Goal: Complete application form

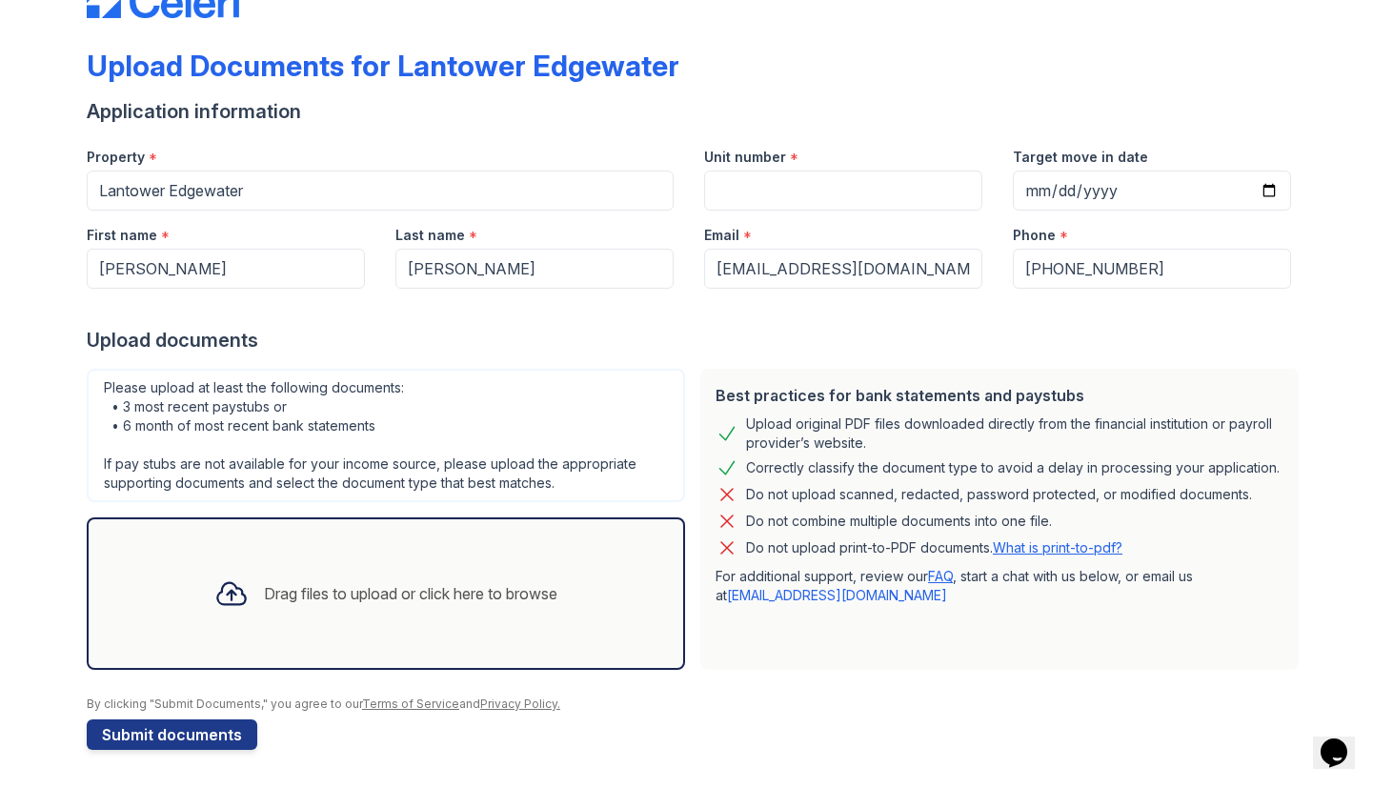
scroll to position [59, 0]
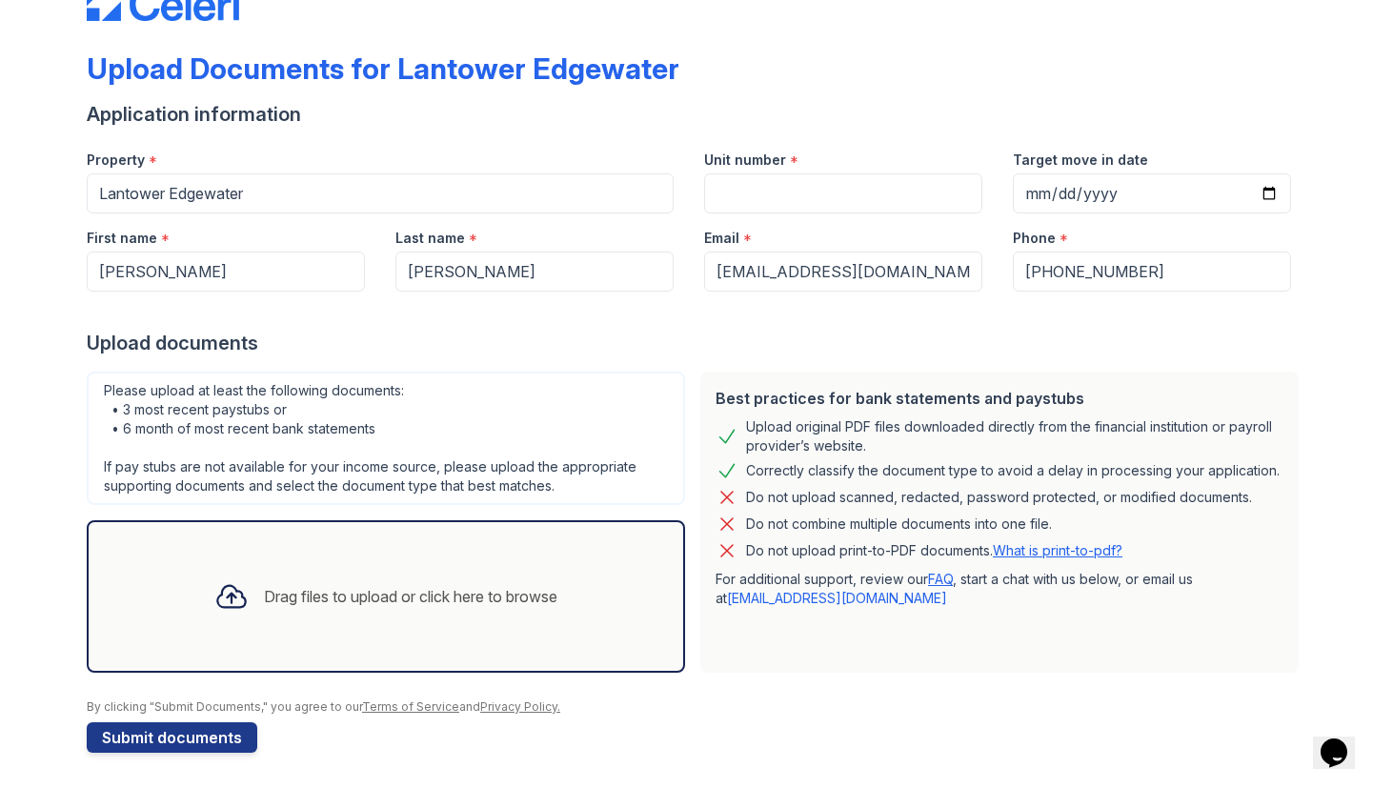
click at [377, 616] on div "Drag files to upload or click here to browse" at bounding box center [385, 596] width 373 height 65
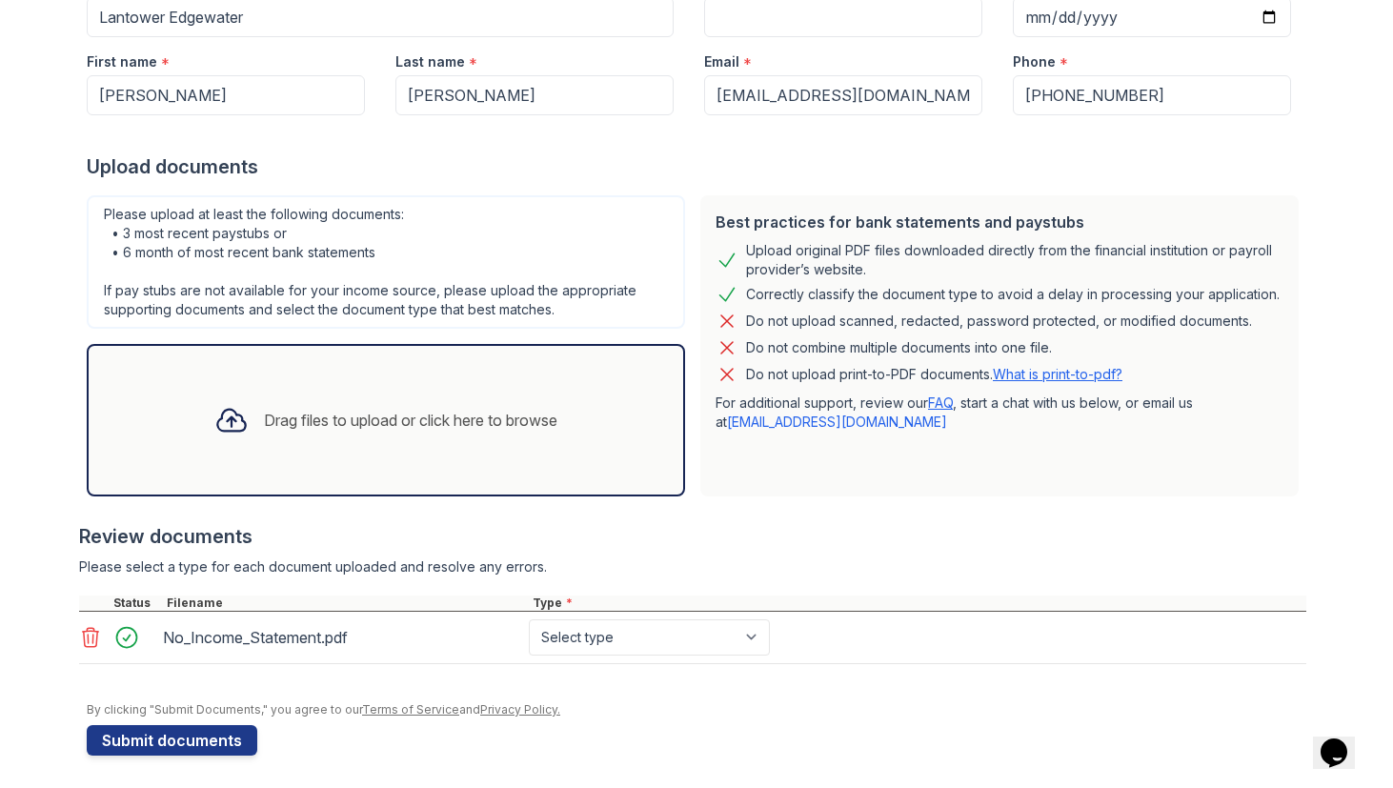
scroll to position [236, 0]
click at [677, 642] on select "Select type Paystub Bank Statement Offer Letter Tax Documents Benefit Award Let…" at bounding box center [649, 636] width 241 height 36
click at [655, 635] on select "Select type Paystub Bank Statement Offer Letter Tax Documents Benefit Award Let…" at bounding box center [649, 636] width 241 height 36
select select "other"
click at [529, 618] on select "Select type Paystub Bank Statement Offer Letter Tax Documents Benefit Award Let…" at bounding box center [649, 636] width 241 height 36
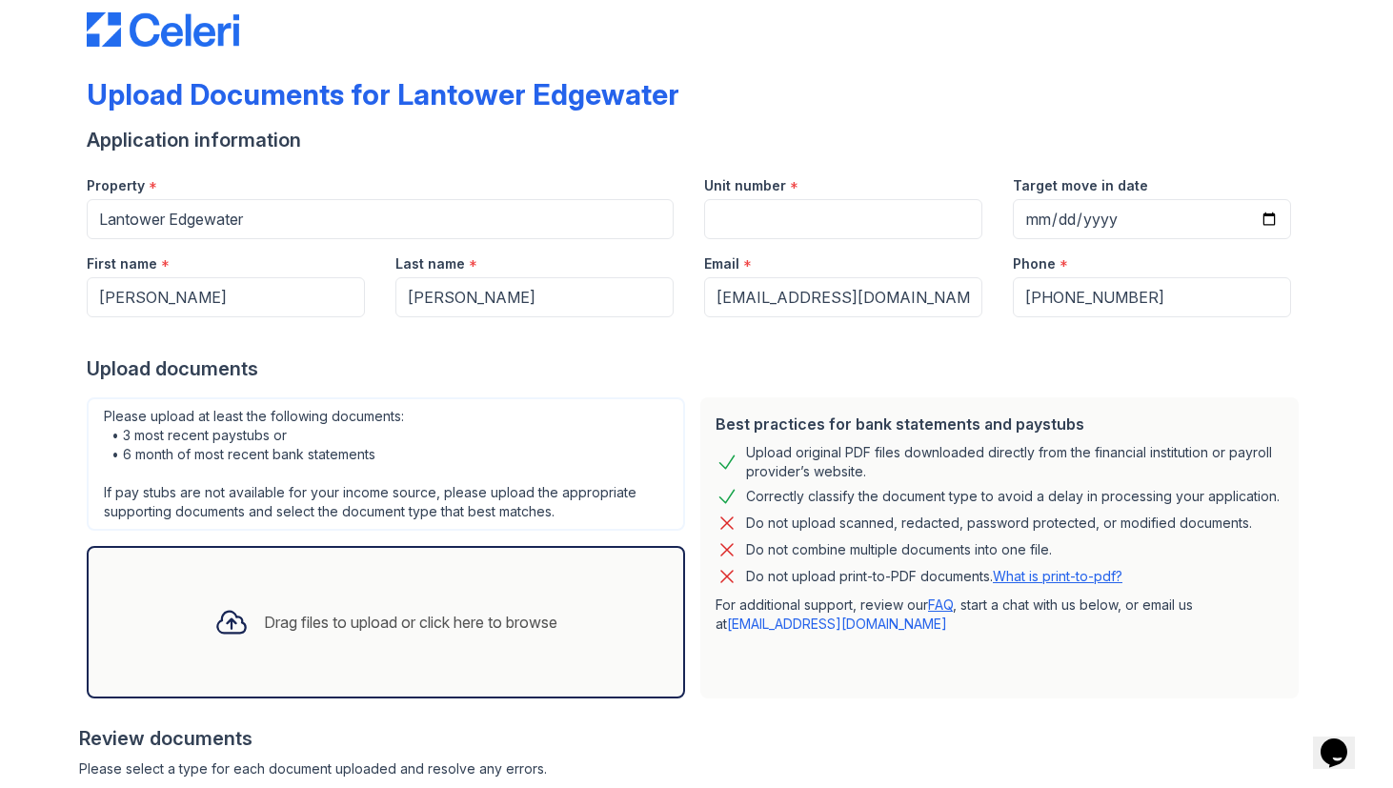
scroll to position [241, 0]
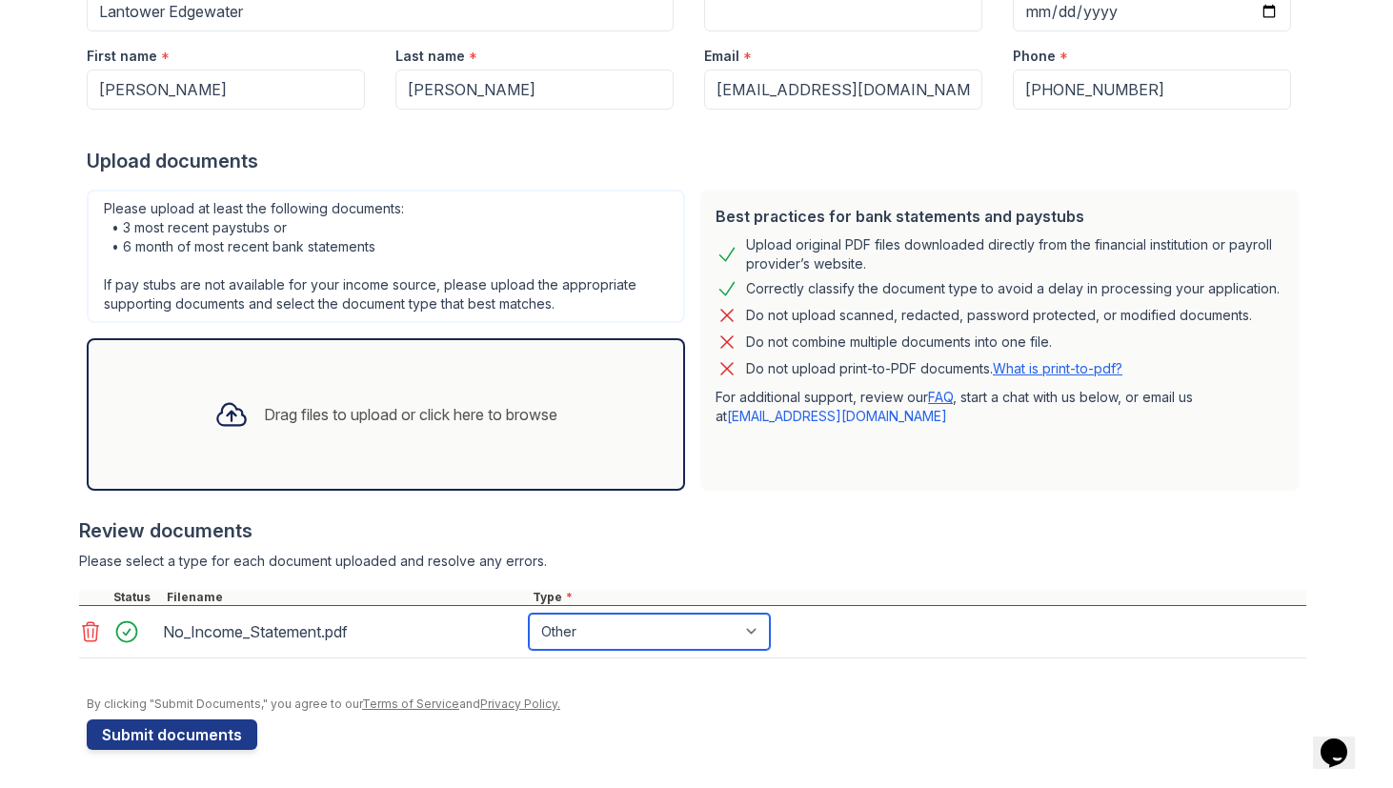
click at [715, 633] on select "Select type Paystub Bank Statement Offer Letter Tax Documents Benefit Award Let…" at bounding box center [649, 631] width 241 height 36
click at [529, 613] on select "Select type Paystub Bank Statement Offer Letter Tax Documents Benefit Award Let…" at bounding box center [649, 631] width 241 height 36
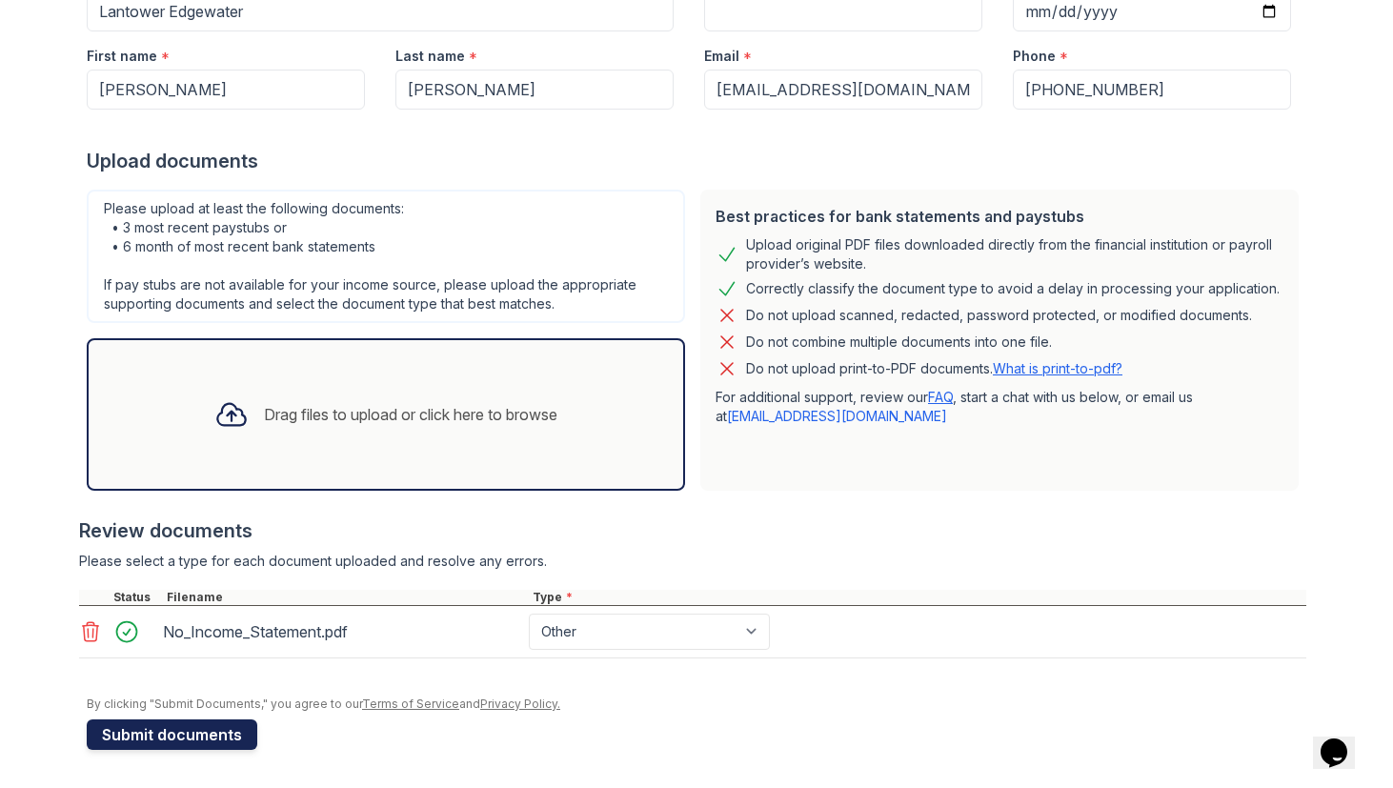
click at [183, 745] on button "Submit documents" at bounding box center [172, 734] width 171 height 30
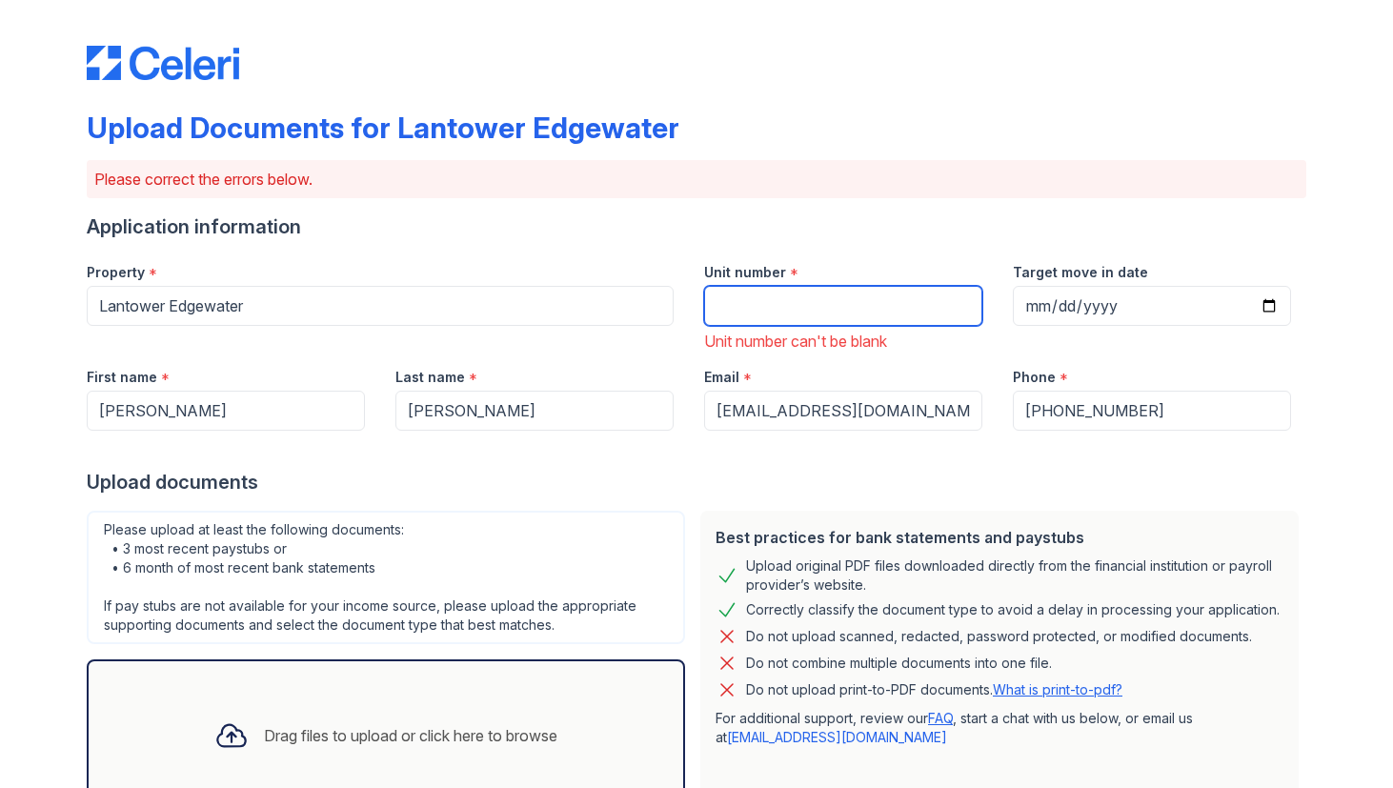
click at [810, 315] on input "Unit number" at bounding box center [843, 306] width 278 height 40
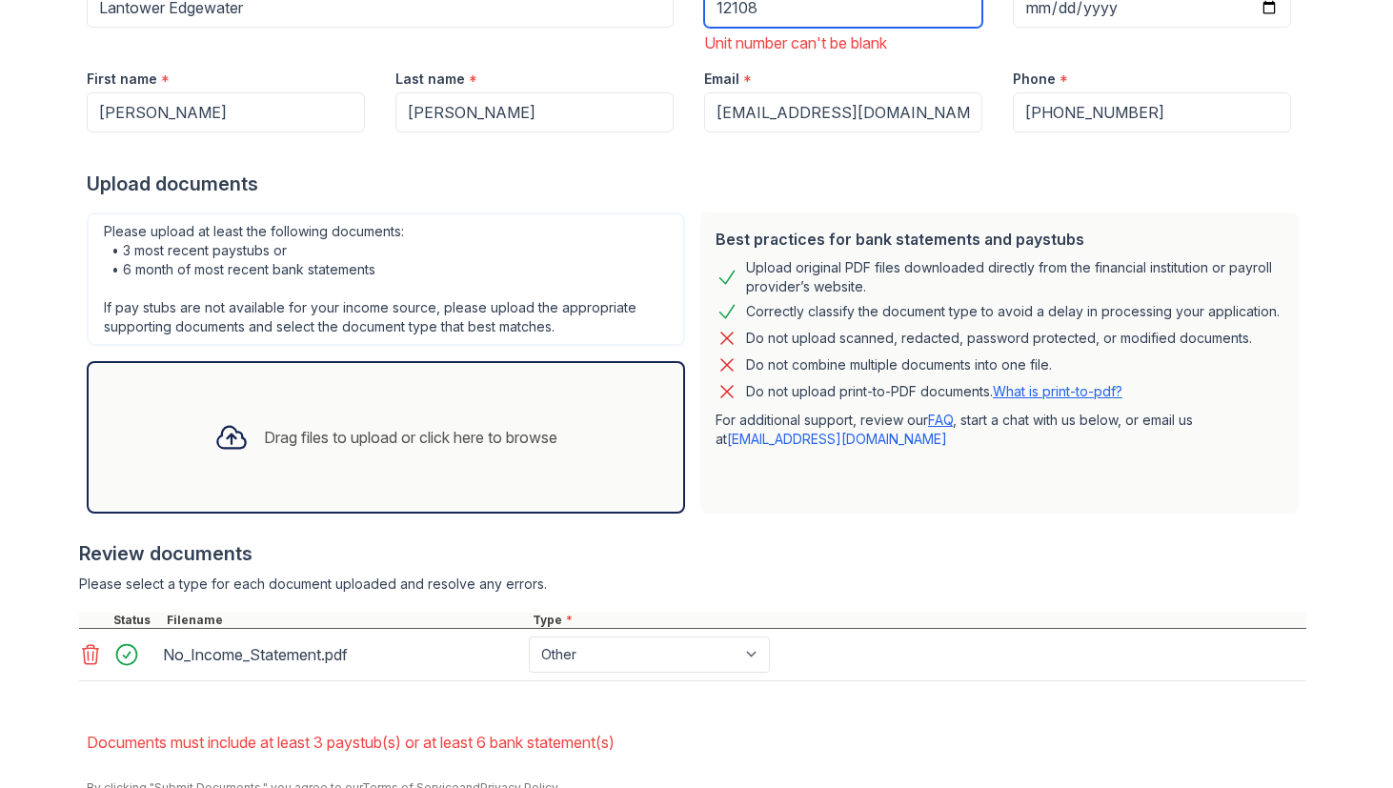
scroll to position [382, 0]
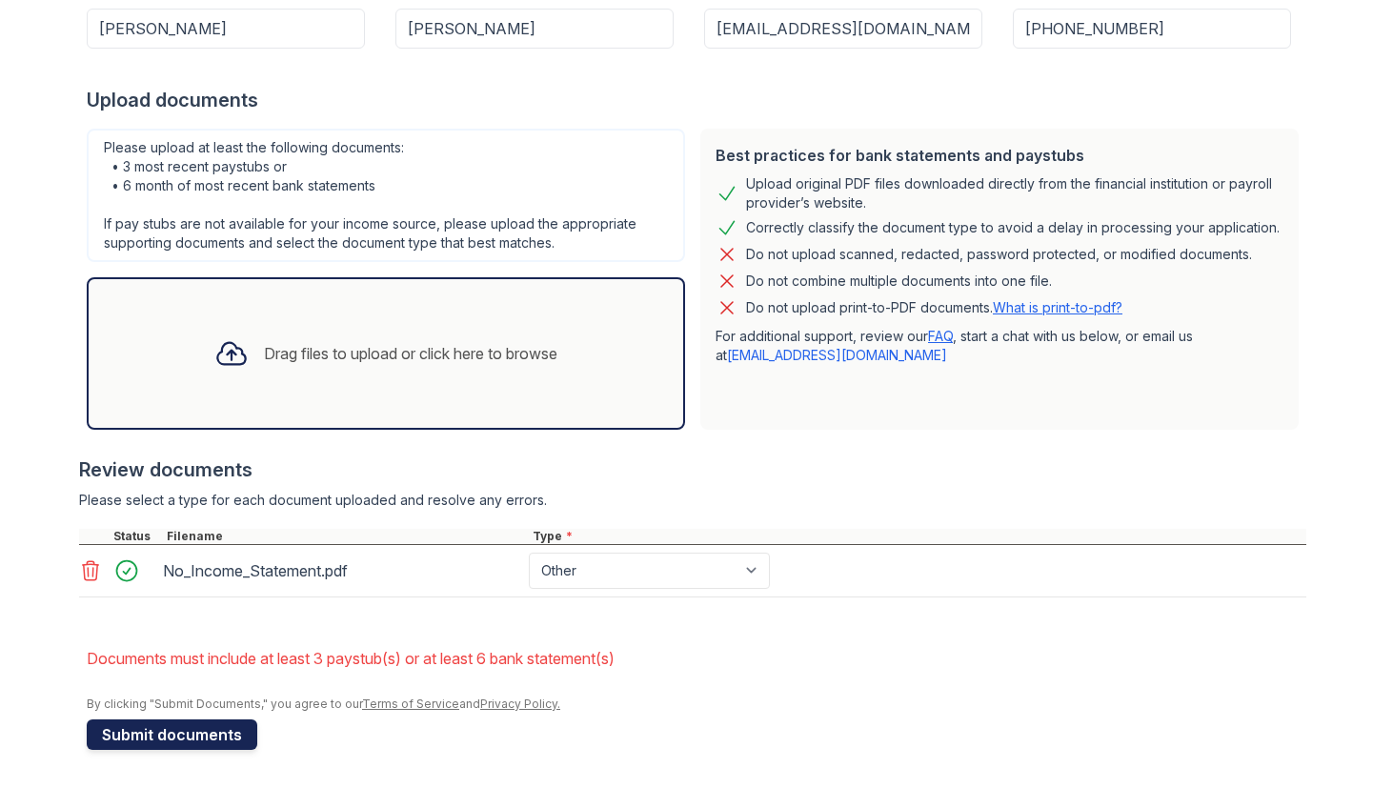
type input "12108"
click at [203, 725] on button "Submit documents" at bounding box center [172, 734] width 171 height 30
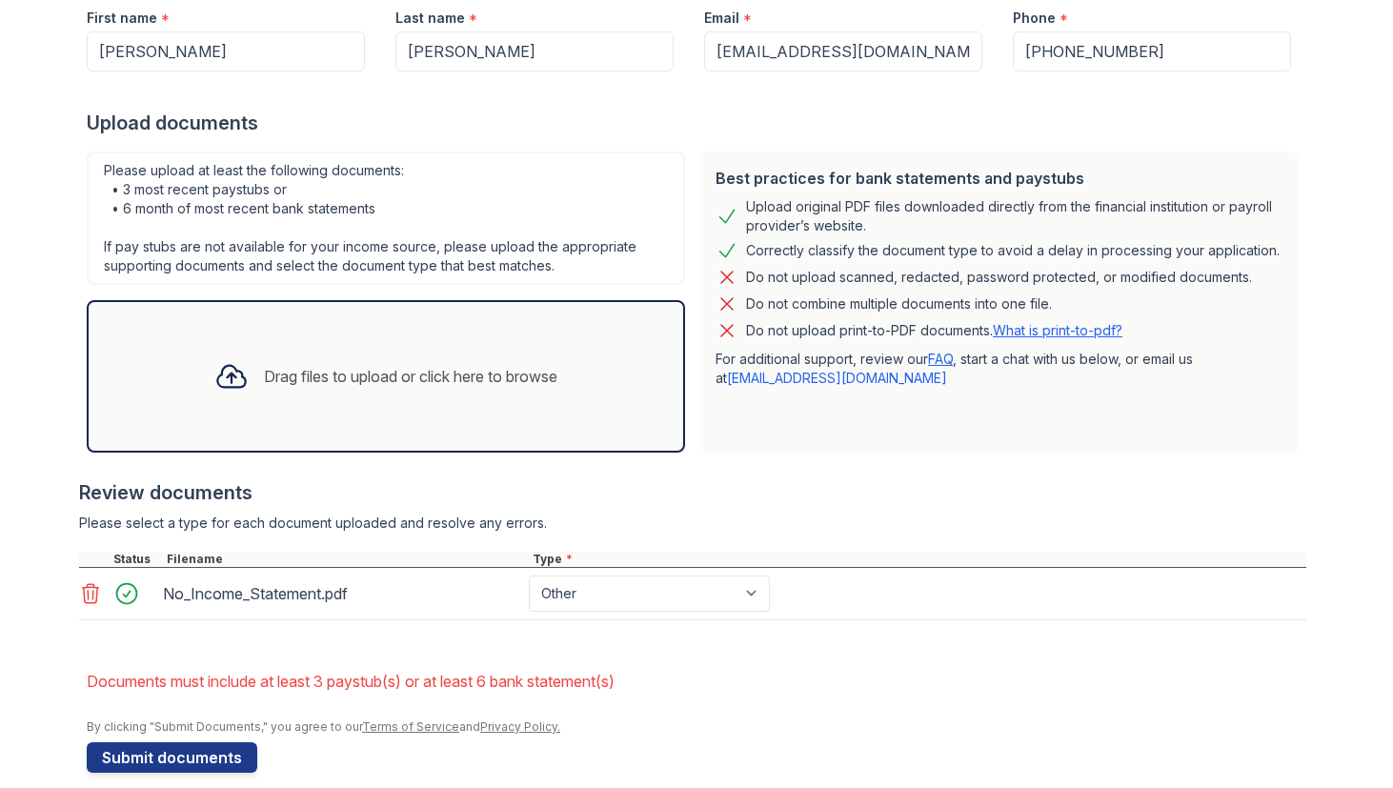
scroll to position [341, 0]
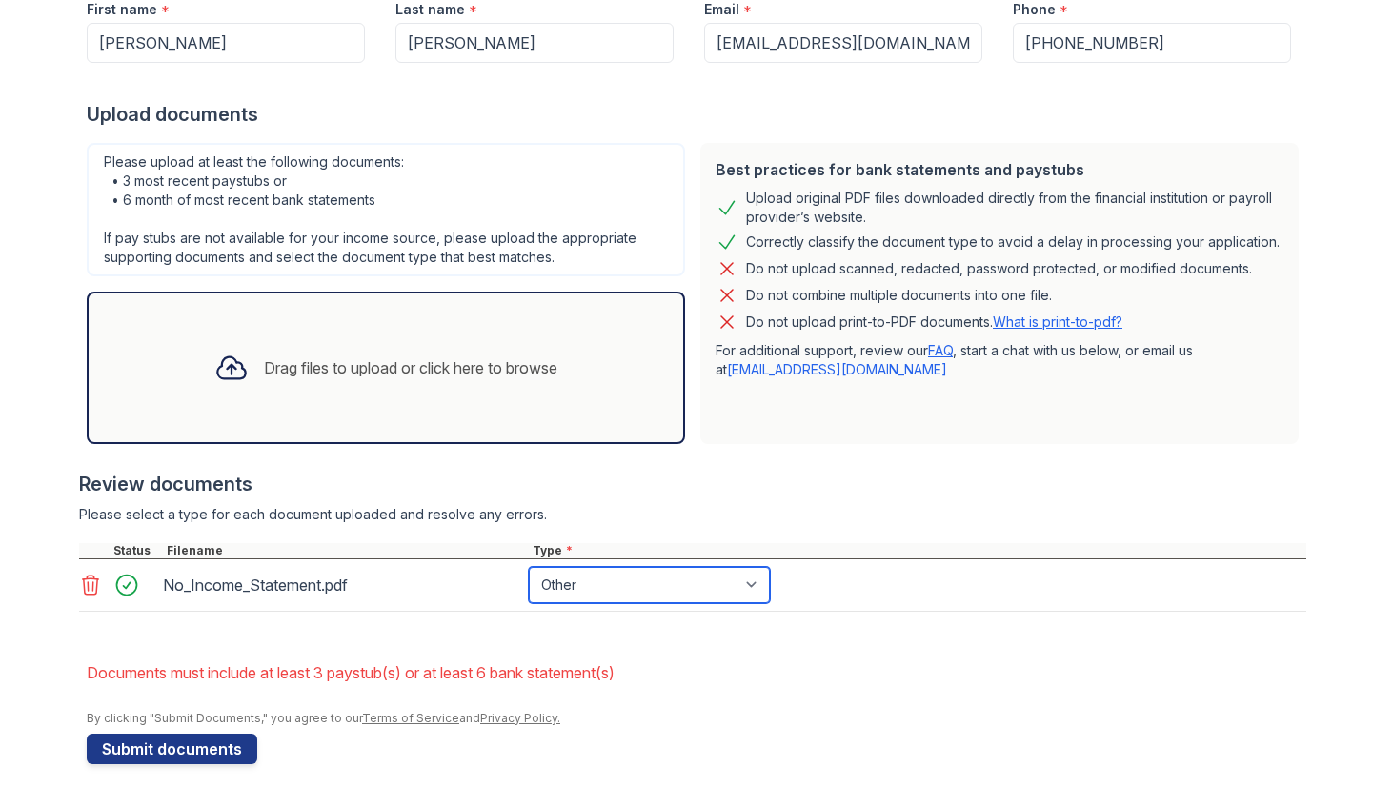
click at [590, 572] on select "Paystub Bank Statement Offer Letter Tax Documents Benefit Award Letter Investme…" at bounding box center [649, 585] width 241 height 36
click at [690, 673] on li "Documents must include at least 3 paystub(s) or at least 6 bank statement(s)" at bounding box center [696, 672] width 1219 height 38
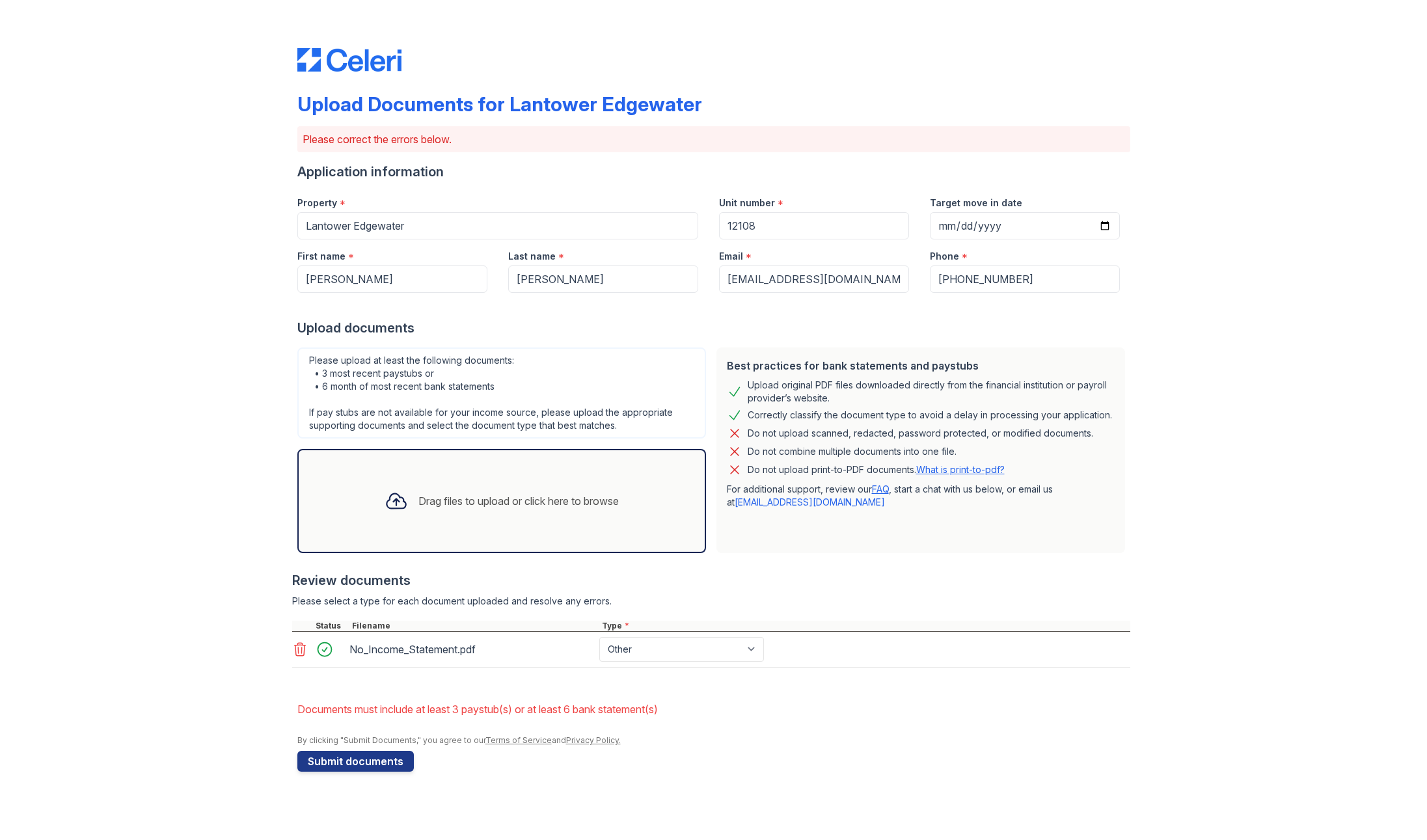
scroll to position [0, 0]
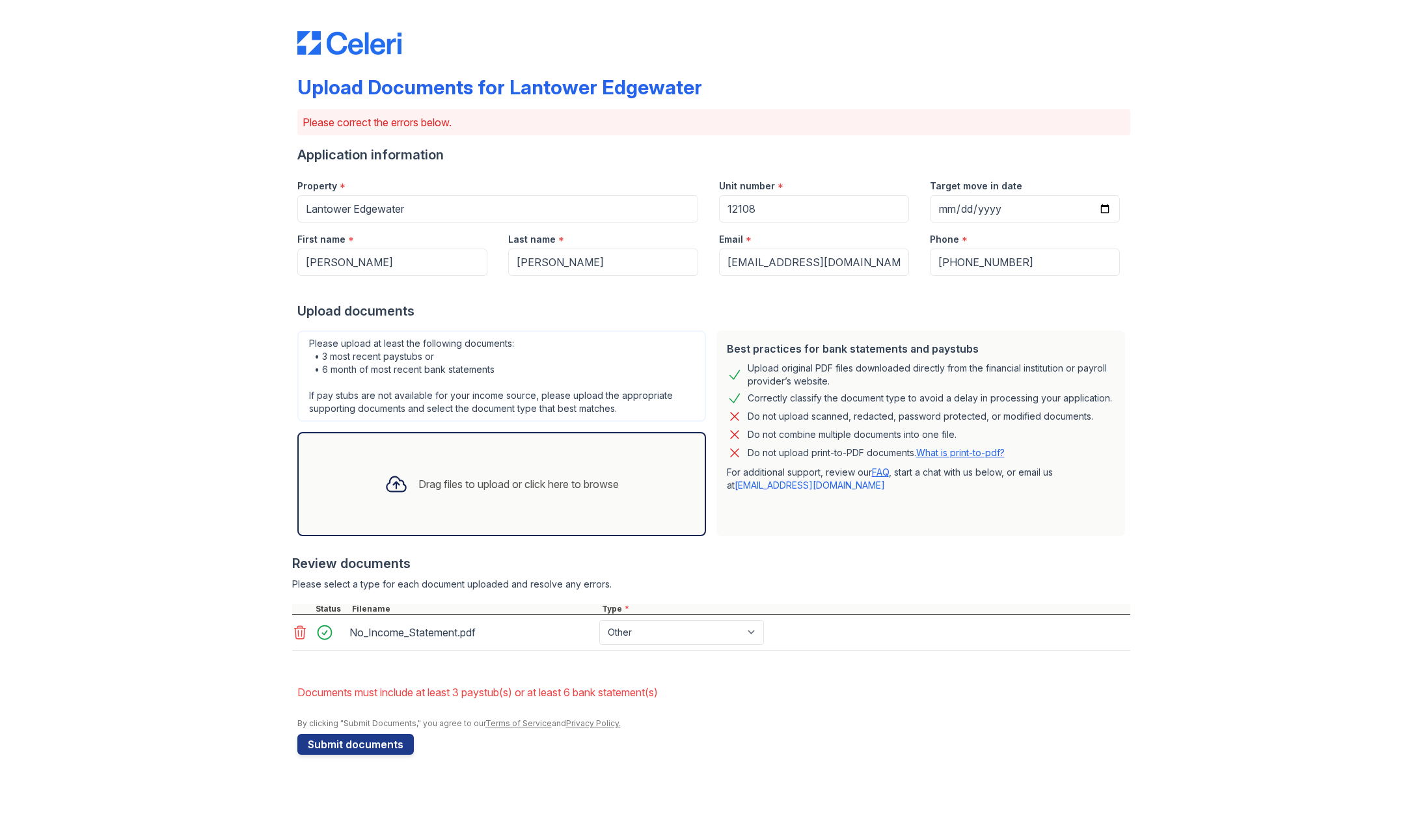
click at [130, 126] on div "Upload Documents for Lantower Edgewater Please correct the errors below. Applic…" at bounding box center [713, 390] width 1385 height 781
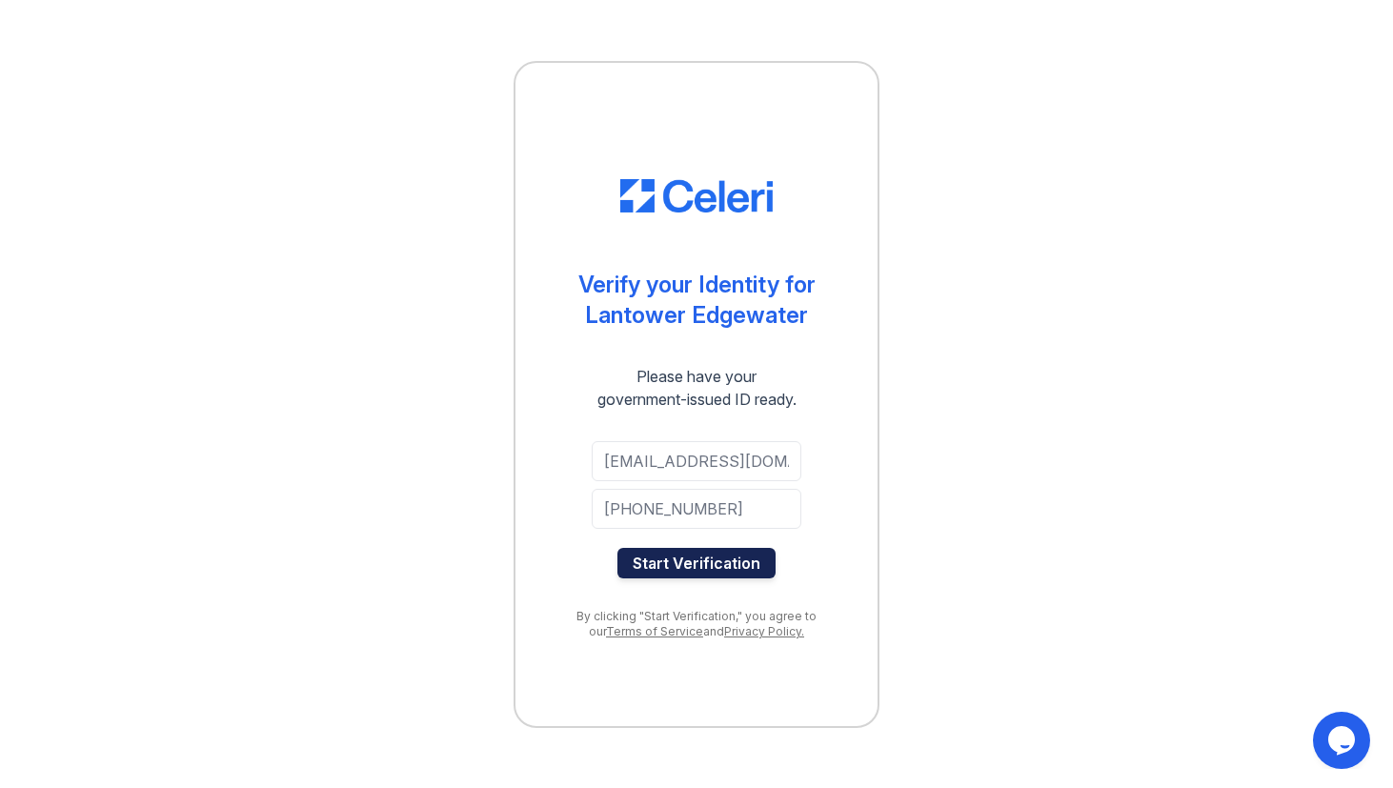
click at [693, 570] on button "Start Verification" at bounding box center [696, 563] width 158 height 30
